Goal: Transaction & Acquisition: Purchase product/service

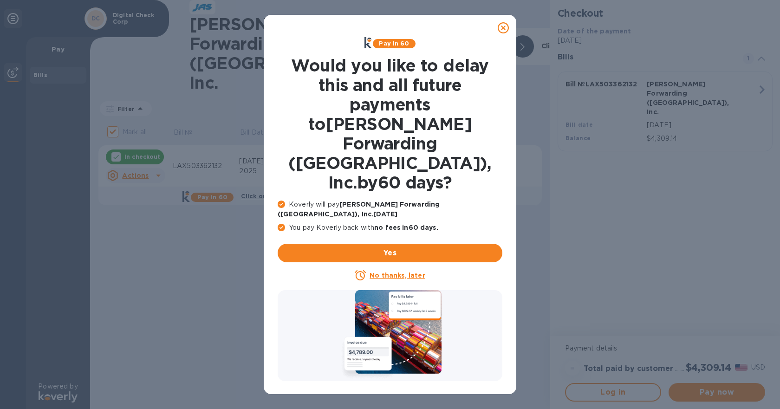
click at [393, 272] on u "No thanks, later" at bounding box center [397, 275] width 55 height 7
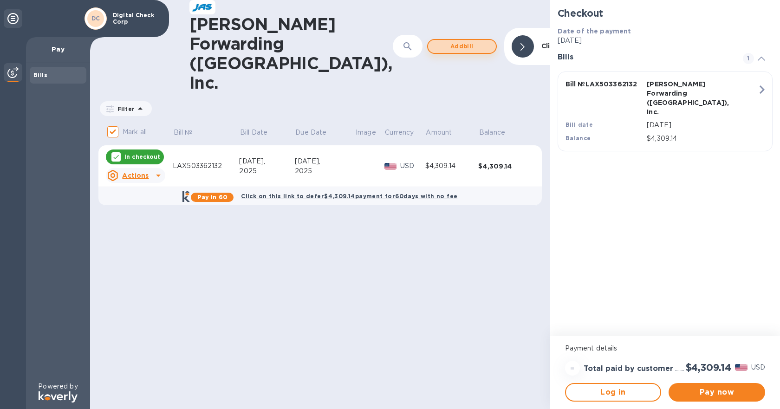
click at [436, 41] on span "Add bill" at bounding box center [462, 46] width 53 height 11
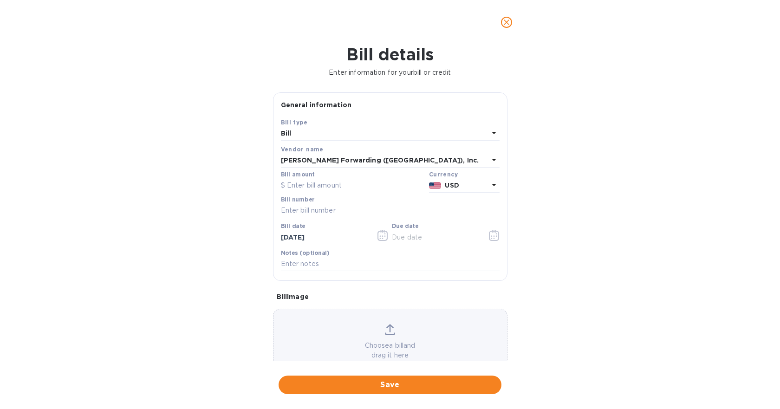
click at [302, 207] on input "text" at bounding box center [390, 211] width 219 height 14
click at [352, 191] on input "text" at bounding box center [353, 186] width 144 height 14
click at [346, 203] on div "Bill number" at bounding box center [390, 206] width 219 height 21
click at [340, 211] on input "text" at bounding box center [390, 211] width 219 height 14
paste input "LAX503365091"
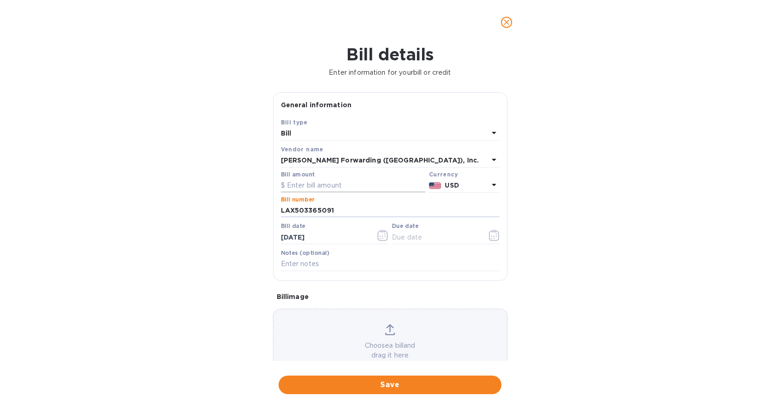
type input "LAX503365091"
click at [328, 188] on input "text" at bounding box center [353, 186] width 144 height 14
type input "1,862.25"
click at [489, 236] on icon "button" at bounding box center [494, 235] width 10 height 11
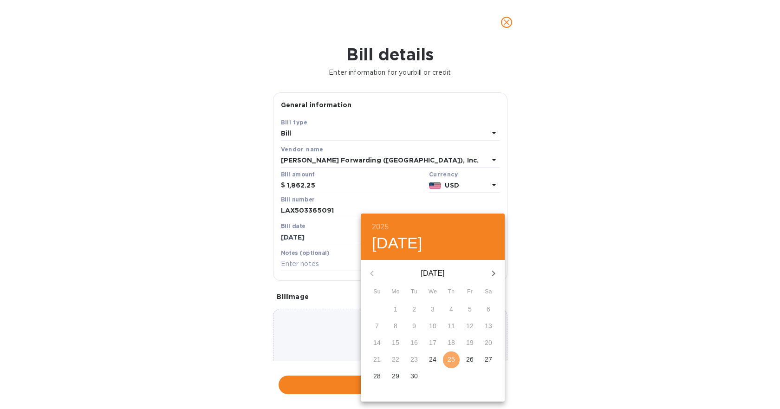
click at [446, 358] on span "25" at bounding box center [451, 359] width 17 height 9
type input "[DATE]"
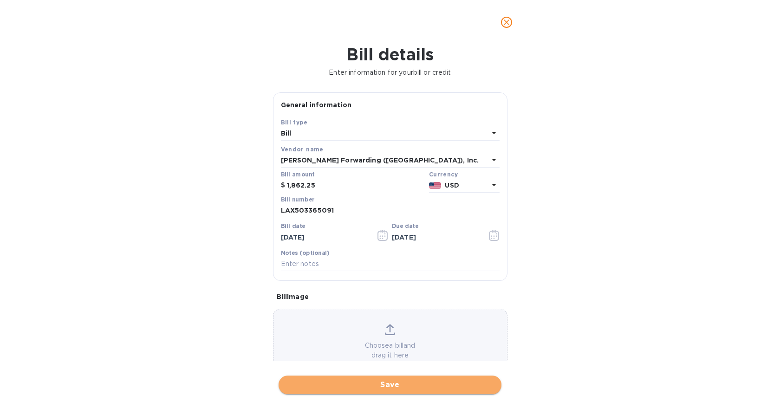
click at [360, 390] on span "Save" at bounding box center [390, 384] width 208 height 11
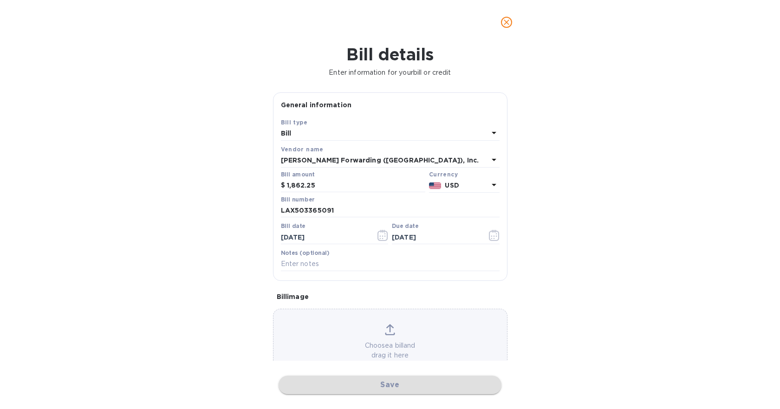
checkbox input "false"
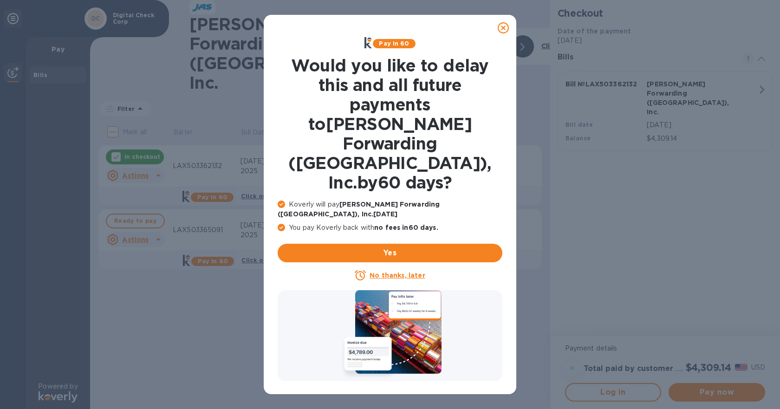
click at [387, 272] on u "No thanks, later" at bounding box center [397, 275] width 55 height 7
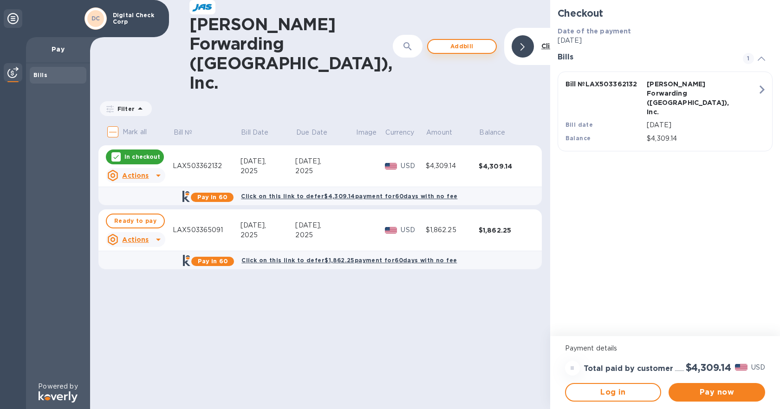
click at [437, 41] on span "Add bill" at bounding box center [462, 46] width 53 height 11
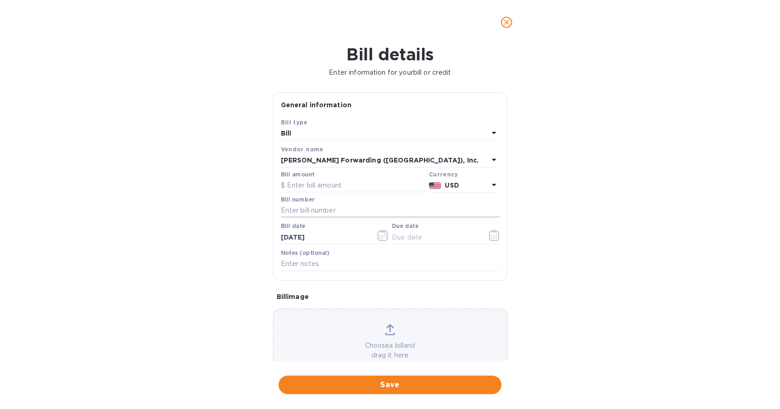
click at [319, 208] on input "text" at bounding box center [390, 211] width 219 height 14
paste input "LAX503366400"
type input "LAX503366400"
click at [315, 186] on input "text" at bounding box center [353, 186] width 144 height 14
type input "1,360.26"
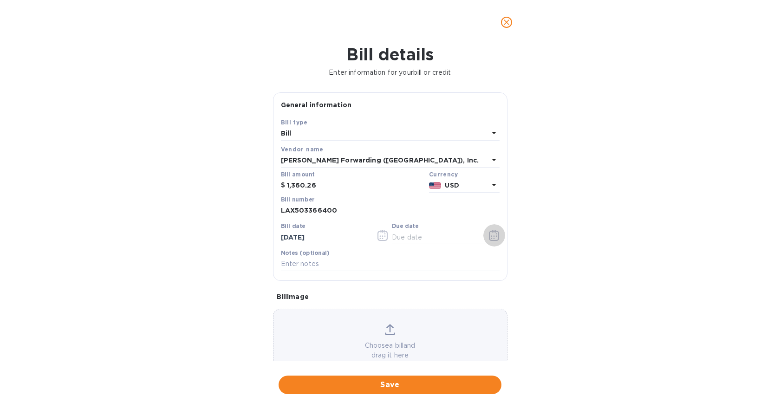
click at [495, 230] on icon "button" at bounding box center [494, 235] width 11 height 11
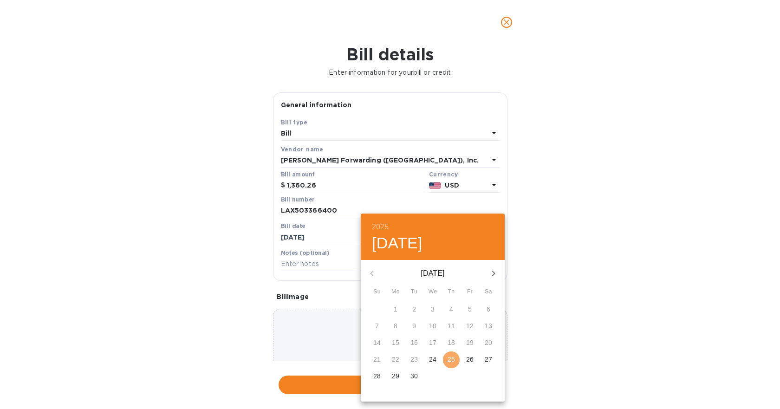
click at [456, 364] on span "25" at bounding box center [451, 359] width 17 height 9
type input "[DATE]"
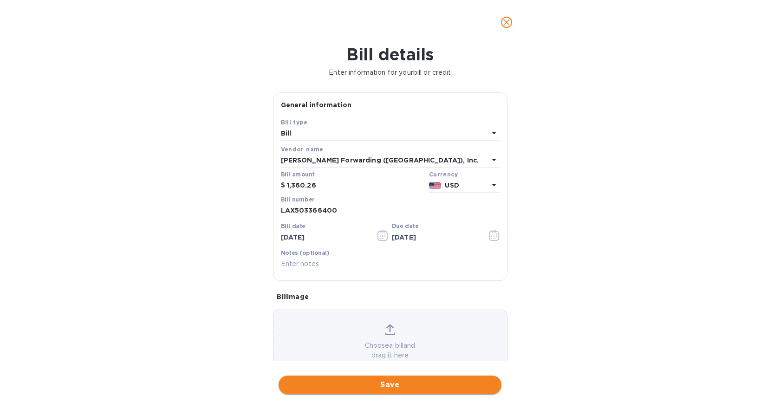
click at [393, 387] on span "Save" at bounding box center [390, 384] width 208 height 11
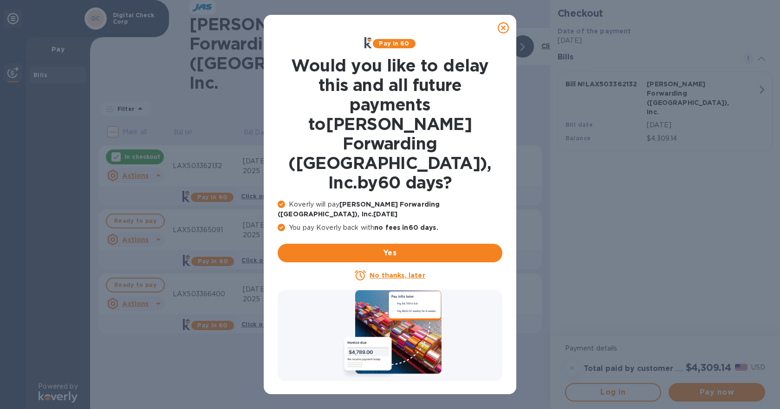
click at [414, 272] on u "No thanks, later" at bounding box center [397, 275] width 55 height 7
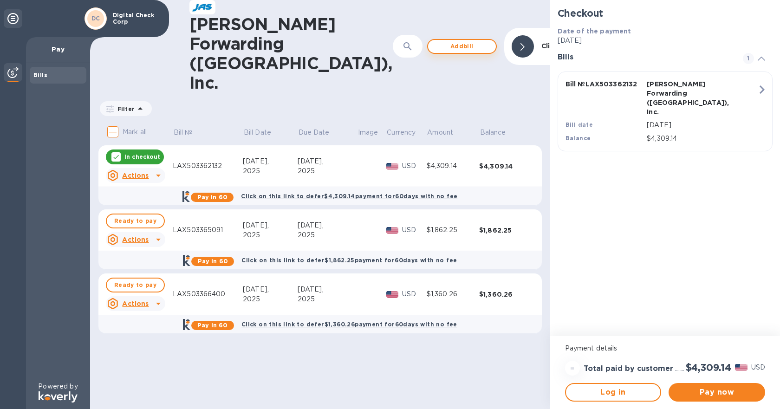
click at [442, 41] on span "Add bill" at bounding box center [462, 46] width 53 height 11
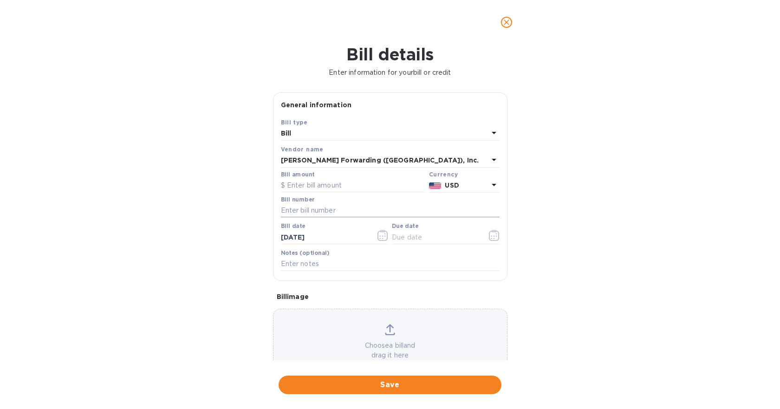
click at [293, 215] on input "text" at bounding box center [390, 211] width 219 height 14
paste input "LAX503366398"
type input "LAX503366398"
click at [297, 188] on input "text" at bounding box center [353, 186] width 144 height 14
type input "1,267.25"
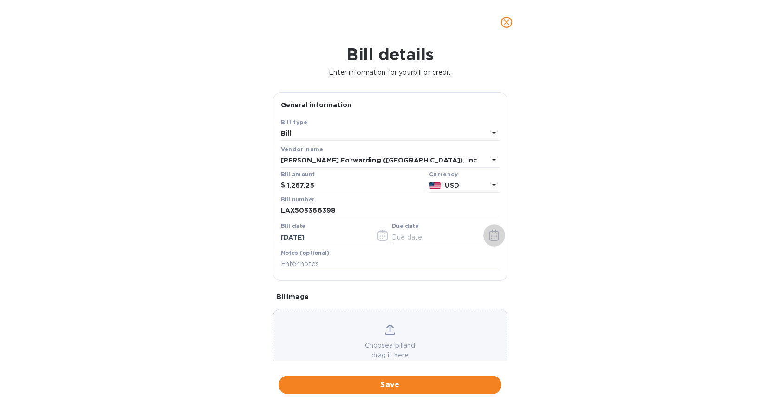
click at [490, 239] on icon "button" at bounding box center [494, 235] width 11 height 11
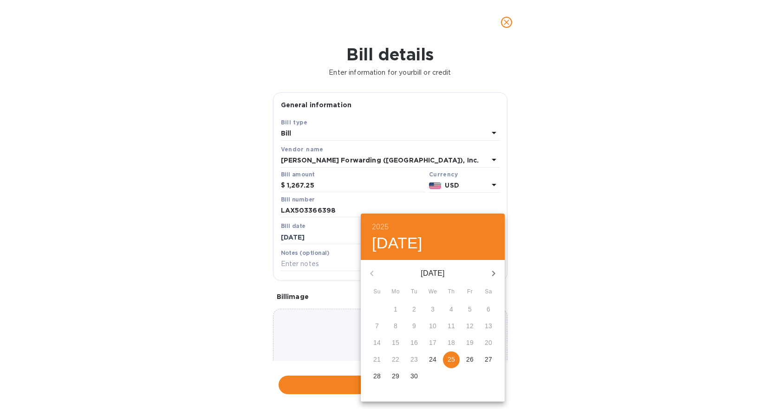
click at [451, 359] on p "25" at bounding box center [451, 359] width 7 height 9
type input "[DATE]"
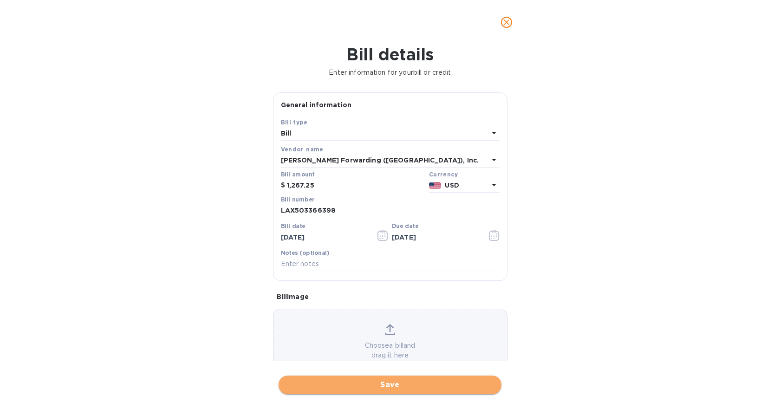
click at [391, 382] on span "Save" at bounding box center [390, 384] width 208 height 11
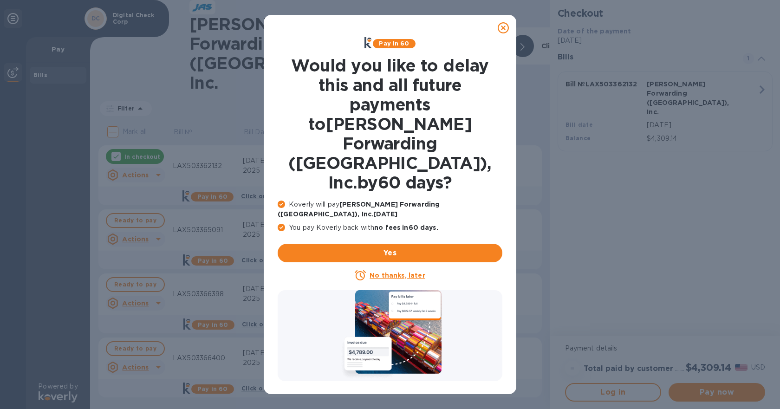
click at [366, 270] on icon at bounding box center [360, 275] width 11 height 11
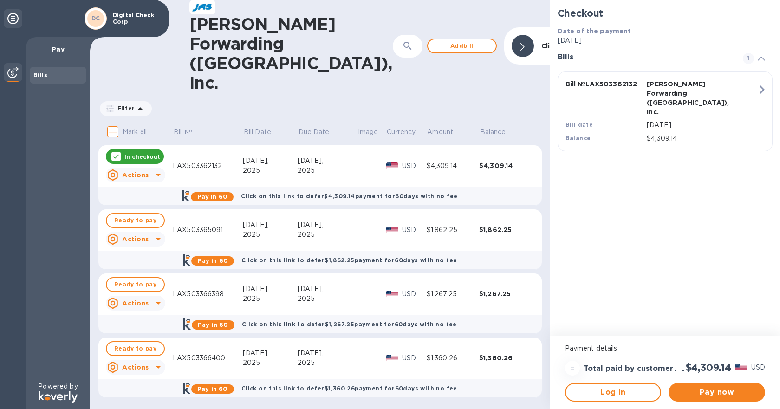
click at [150, 149] on div "In checkout" at bounding box center [135, 156] width 58 height 15
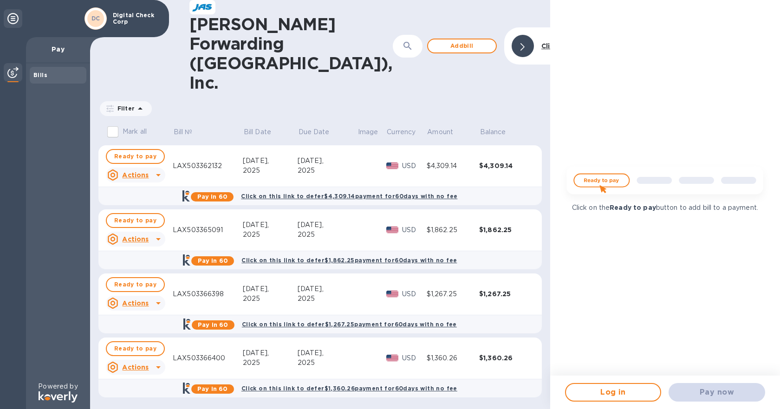
click at [124, 127] on p "Mark all" at bounding box center [135, 132] width 24 height 10
click at [123, 122] on input "Mark all" at bounding box center [113, 132] width 20 height 20
checkbox input "true"
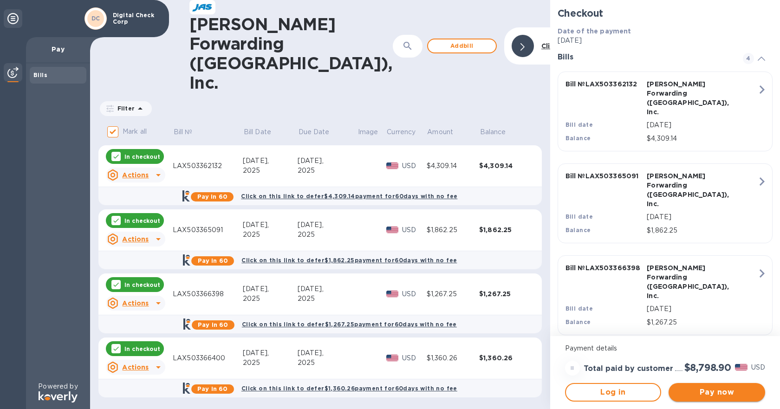
click at [718, 389] on span "Pay now" at bounding box center [717, 392] width 82 height 11
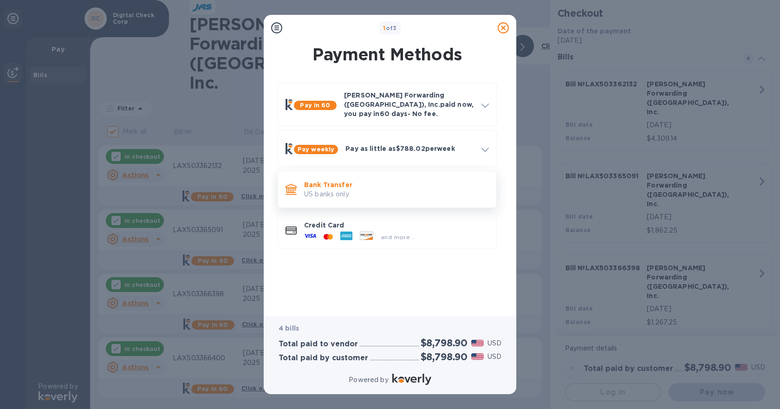
click at [343, 190] on p "US banks only." at bounding box center [396, 195] width 185 height 10
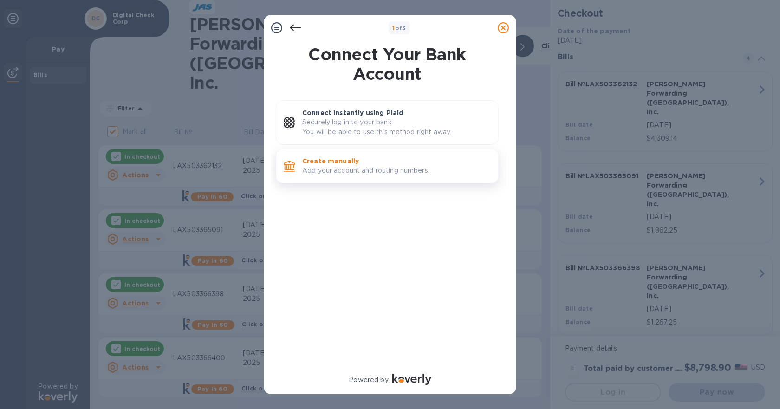
click at [360, 161] on p "Create manually" at bounding box center [396, 161] width 189 height 9
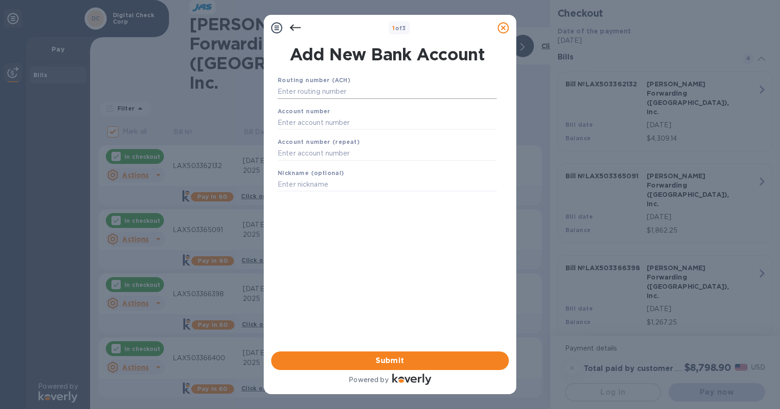
click at [336, 87] on input "text" at bounding box center [387, 92] width 219 height 14
type input "071000288"
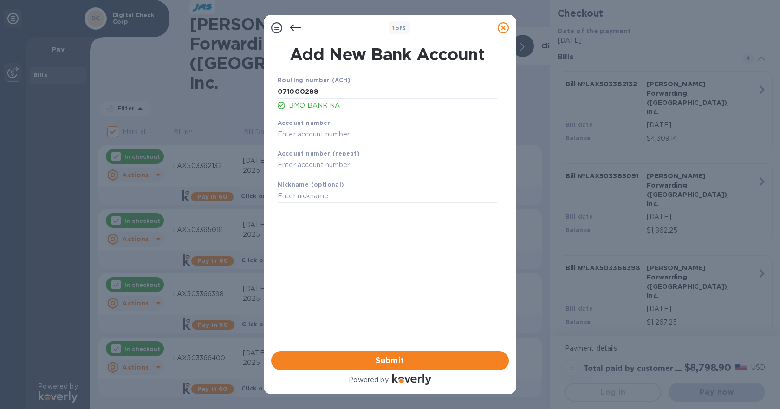
click at [369, 136] on input "text" at bounding box center [387, 134] width 219 height 14
paste input "2415388"
type input "2415388"
click at [332, 167] on input "text" at bounding box center [387, 165] width 219 height 14
paste input "2415388"
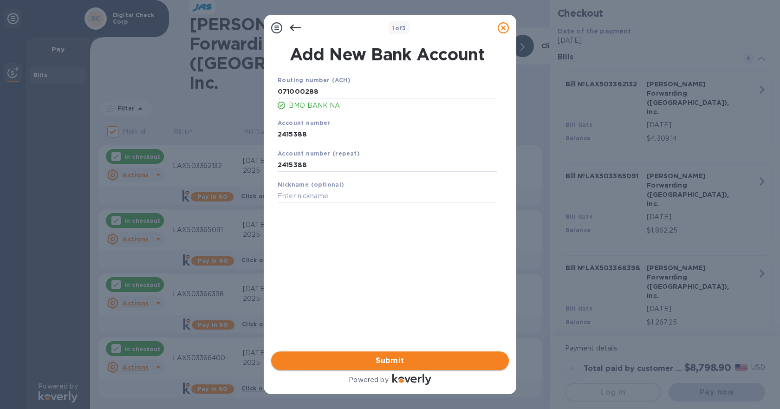
type input "2415388"
click at [327, 354] on button "Submit" at bounding box center [390, 361] width 238 height 19
